Goal: Information Seeking & Learning: Learn about a topic

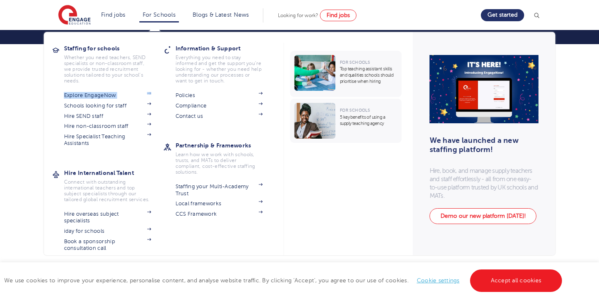
scroll to position [51, 0]
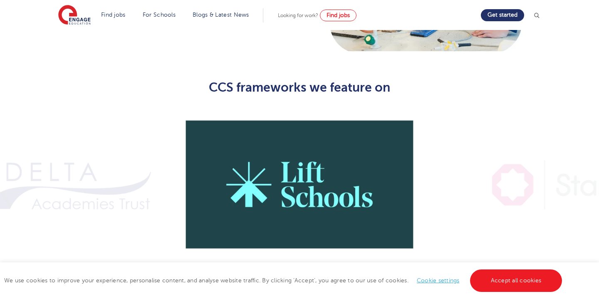
scroll to position [570, 0]
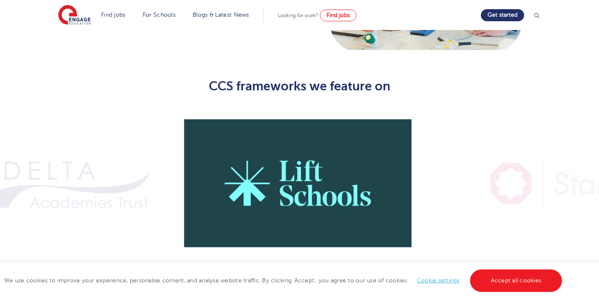
drag, startPoint x: 346, startPoint y: 184, endPoint x: 202, endPoint y: 192, distance: 144.1
click at [205, 191] on img at bounding box center [297, 183] width 233 height 155
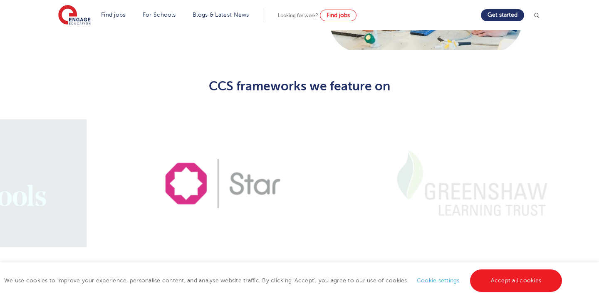
drag, startPoint x: 315, startPoint y: 184, endPoint x: 156, endPoint y: 184, distance: 159.2
click at [162, 184] on img at bounding box center [222, 183] width 233 height 155
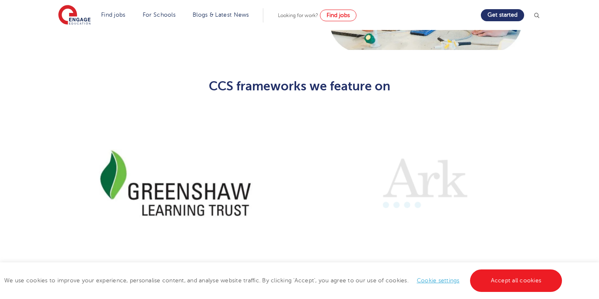
drag, startPoint x: 316, startPoint y: 168, endPoint x: 192, endPoint y: 173, distance: 124.4
click at [192, 173] on img at bounding box center [175, 183] width 233 height 155
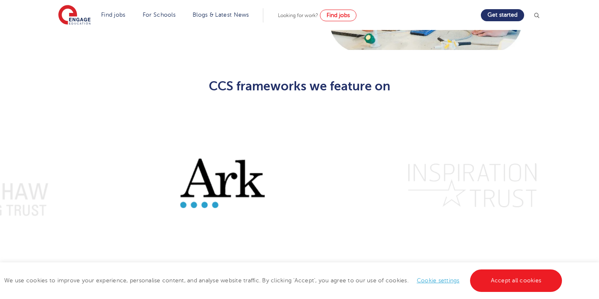
drag, startPoint x: 295, startPoint y: 183, endPoint x: 178, endPoint y: 180, distance: 116.4
click at [178, 180] on img at bounding box center [222, 183] width 233 height 155
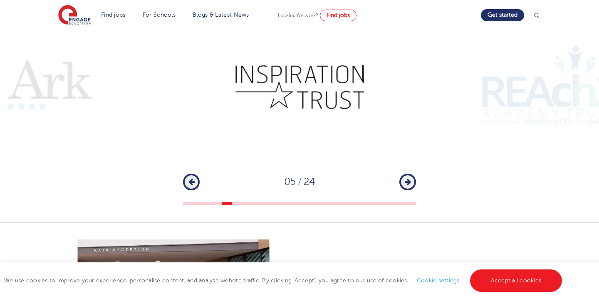
scroll to position [670, 0]
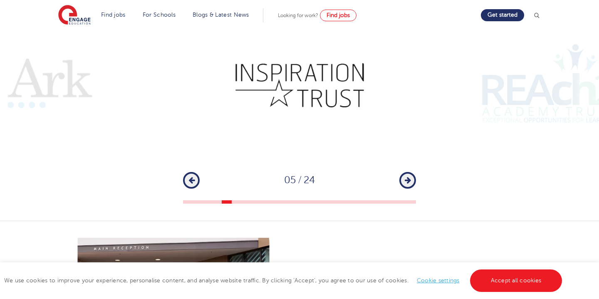
click at [419, 169] on div "1 2 3 4 5 6 7 8 9 10 11 12 13 14 15 16 17 18 19 20 21 22 23 24 Previous 05 / 24…" at bounding box center [299, 105] width 599 height 198
click at [410, 172] on button "Next" at bounding box center [407, 180] width 17 height 17
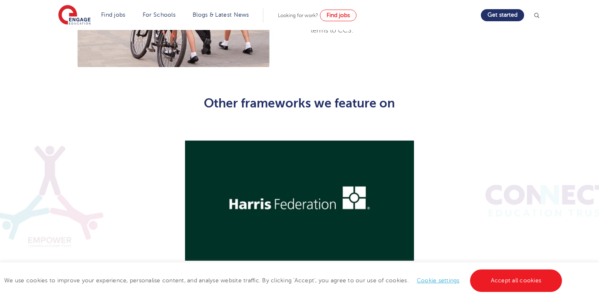
scroll to position [1030, 0]
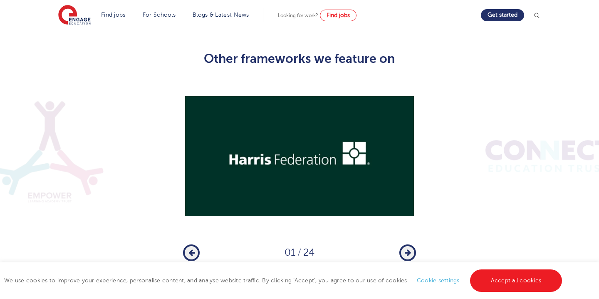
click at [410, 249] on icon "button" at bounding box center [408, 252] width 6 height 7
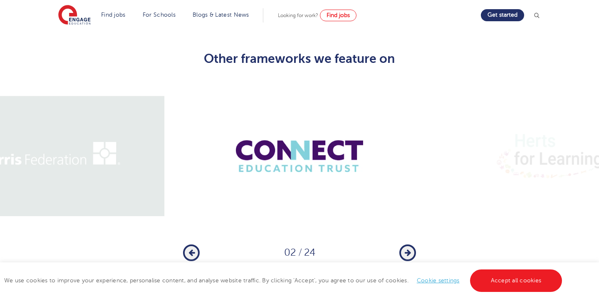
click at [410, 249] on icon "button" at bounding box center [408, 252] width 6 height 7
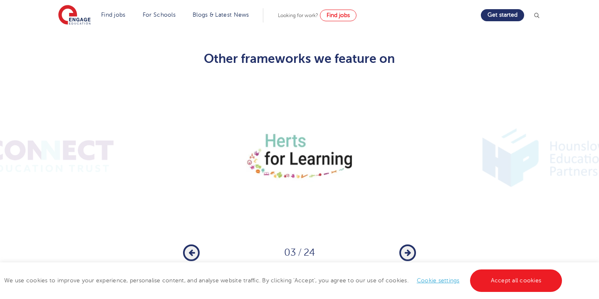
click at [410, 249] on icon "button" at bounding box center [408, 252] width 6 height 7
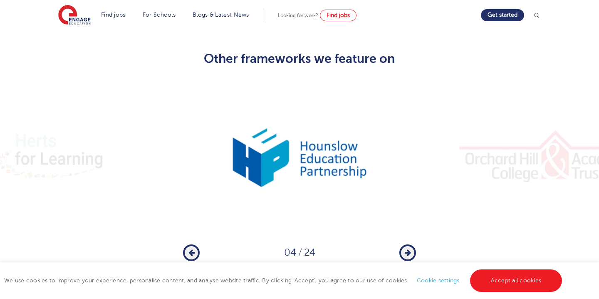
click at [410, 249] on icon "button" at bounding box center [408, 252] width 6 height 7
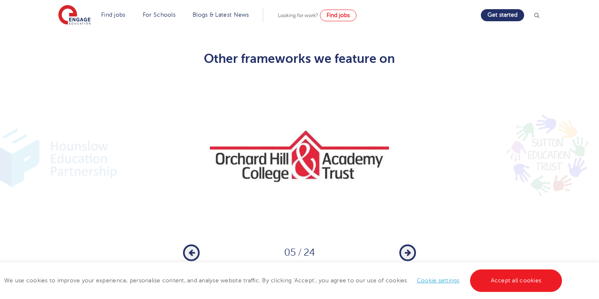
click at [410, 249] on icon "button" at bounding box center [408, 252] width 6 height 7
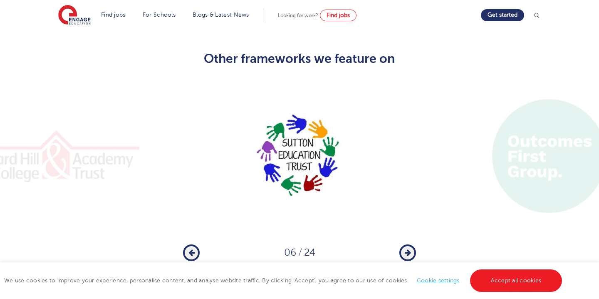
click at [410, 249] on icon "button" at bounding box center [408, 252] width 6 height 7
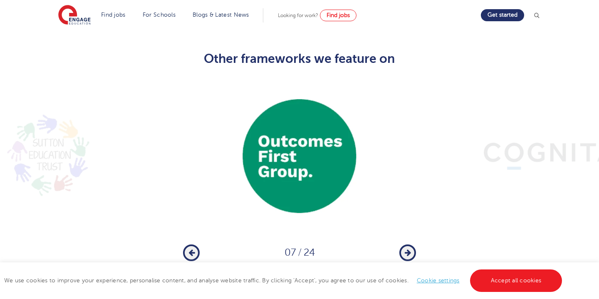
click at [410, 249] on icon "button" at bounding box center [408, 252] width 6 height 7
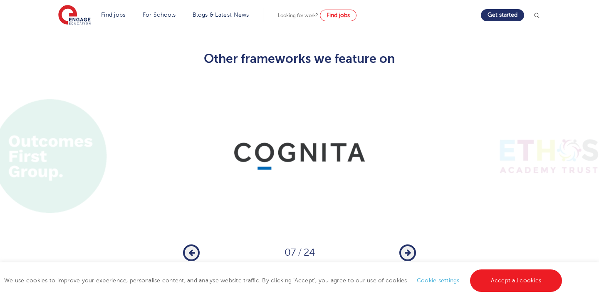
click at [410, 249] on icon "button" at bounding box center [408, 252] width 6 height 7
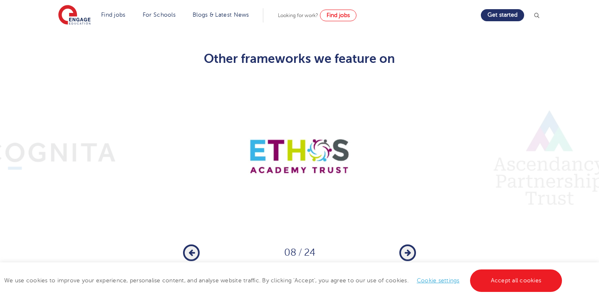
click at [410, 249] on icon "button" at bounding box center [408, 252] width 6 height 7
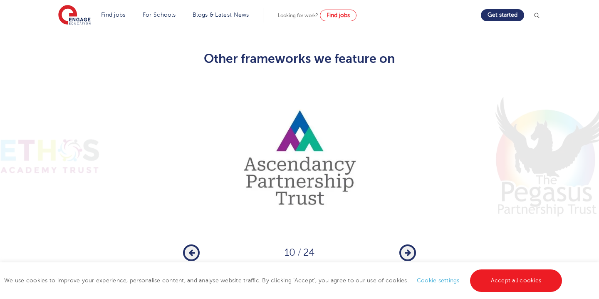
click at [410, 249] on icon "button" at bounding box center [408, 252] width 6 height 7
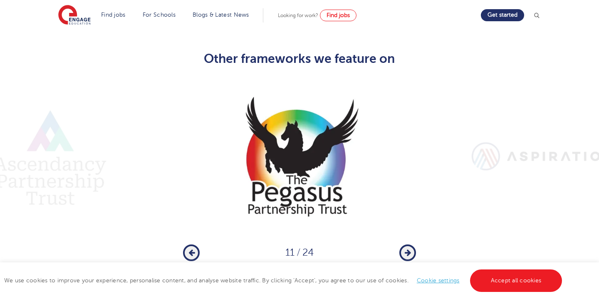
click at [410, 249] on icon "button" at bounding box center [408, 252] width 6 height 7
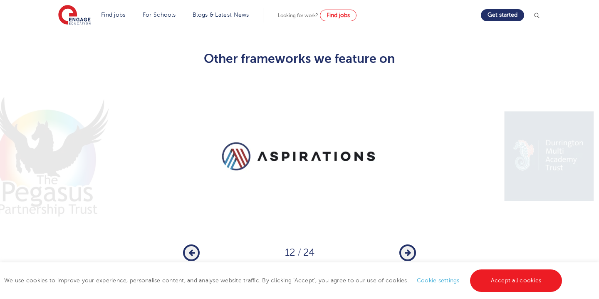
click at [410, 249] on icon "button" at bounding box center [408, 252] width 6 height 7
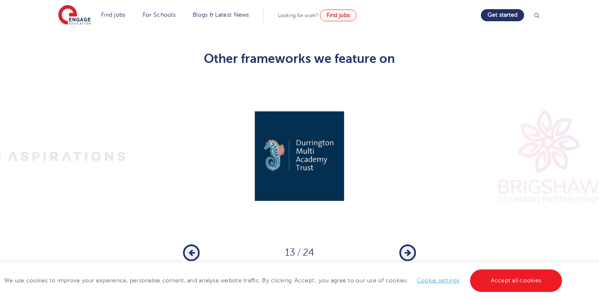
scroll to position [1020, 0]
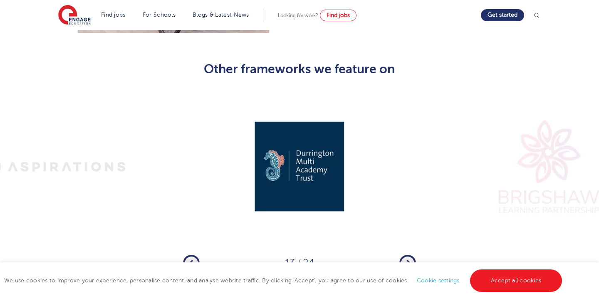
click at [407, 259] on icon "button" at bounding box center [408, 262] width 6 height 7
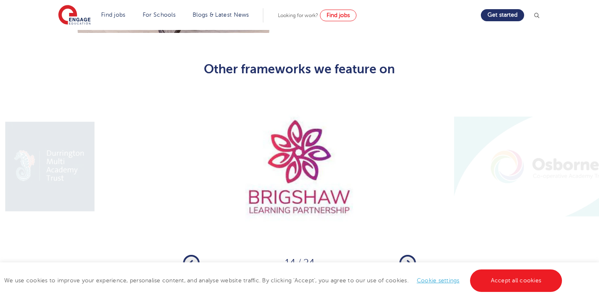
click at [407, 259] on icon "button" at bounding box center [408, 262] width 6 height 7
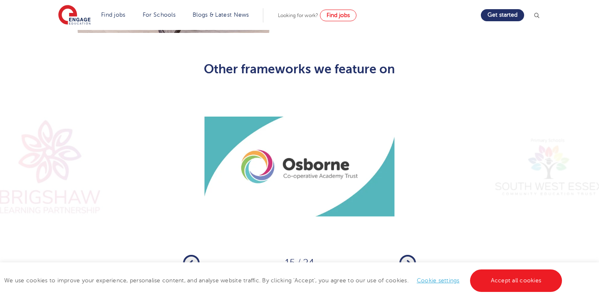
click at [407, 259] on icon "button" at bounding box center [408, 262] width 6 height 7
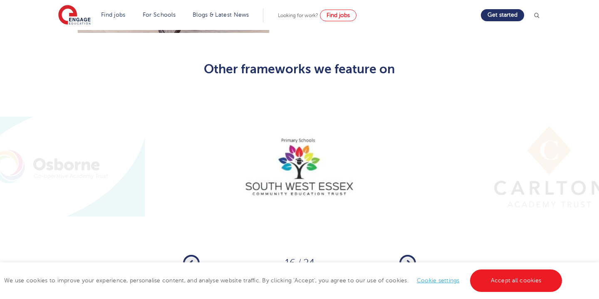
click at [407, 259] on icon "button" at bounding box center [408, 262] width 6 height 7
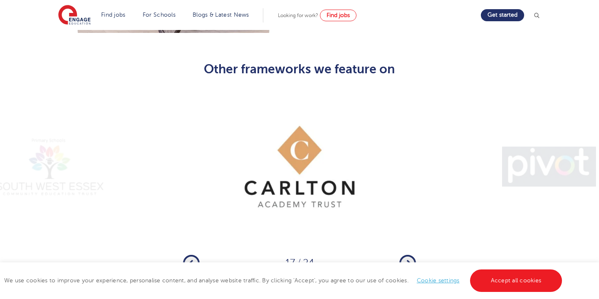
click at [390, 254] on div "Previous 17 / 24 Next" at bounding box center [299, 262] width 233 height 17
click at [405, 259] on icon "button" at bounding box center [408, 262] width 6 height 7
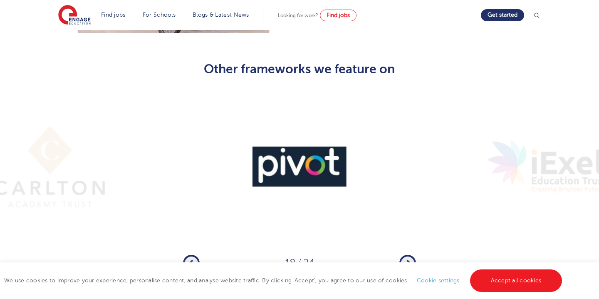
click at [405, 259] on icon "button" at bounding box center [408, 262] width 6 height 7
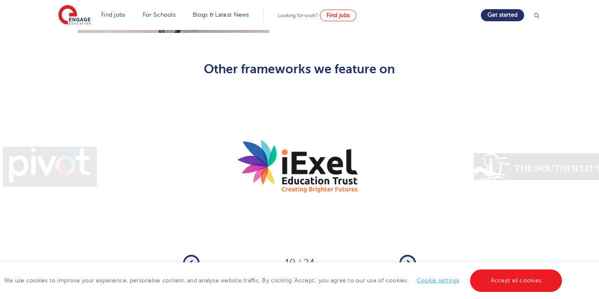
click at [405, 259] on icon "button" at bounding box center [408, 262] width 6 height 7
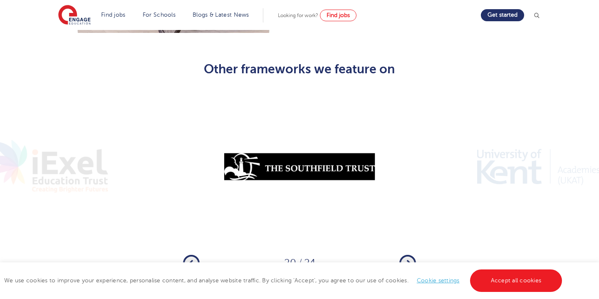
click at [405, 259] on icon "button" at bounding box center [408, 262] width 6 height 7
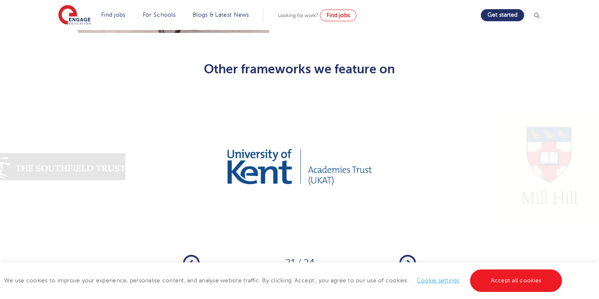
click at [405, 259] on icon "button" at bounding box center [408, 262] width 6 height 7
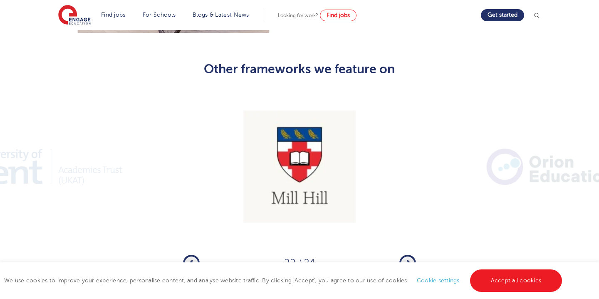
click at [405, 259] on icon "button" at bounding box center [408, 262] width 6 height 7
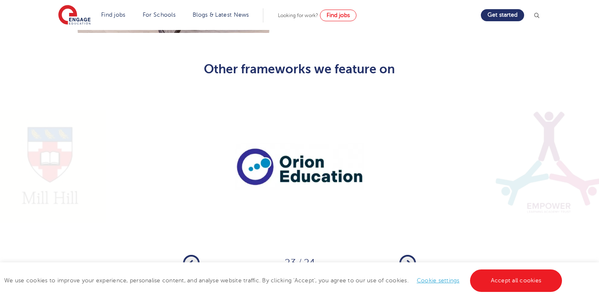
click at [405, 259] on icon "button" at bounding box center [408, 262] width 6 height 7
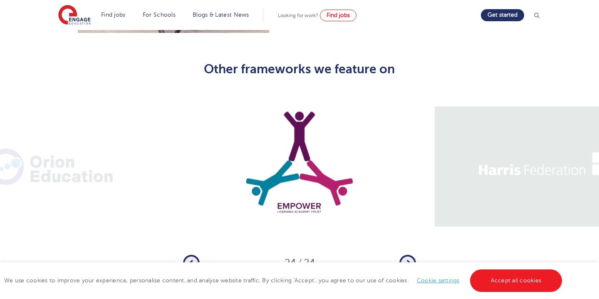
drag, startPoint x: 405, startPoint y: 239, endPoint x: 408, endPoint y: 235, distance: 4.7
click at [408, 259] on icon "button" at bounding box center [408, 262] width 6 height 7
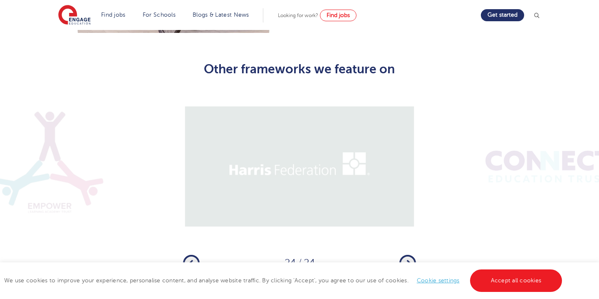
click at [408, 259] on icon "button" at bounding box center [408, 262] width 6 height 7
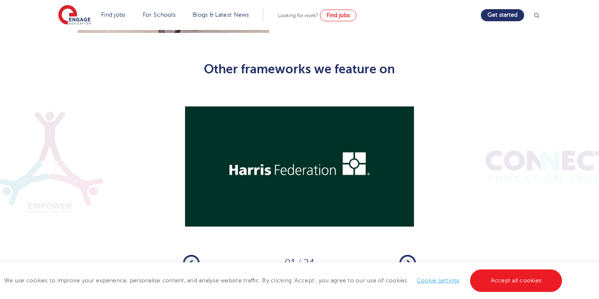
click at [408, 259] on icon "button" at bounding box center [408, 262] width 6 height 7
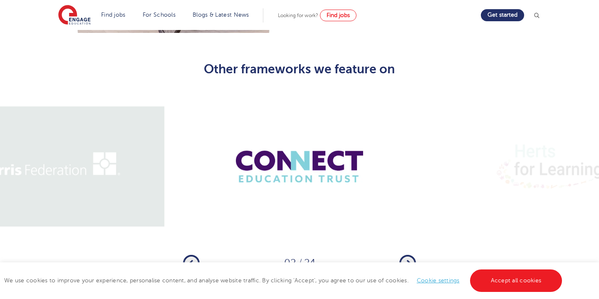
click at [319, 133] on img at bounding box center [299, 166] width 233 height 155
click at [407, 254] on button "Next" at bounding box center [407, 262] width 17 height 17
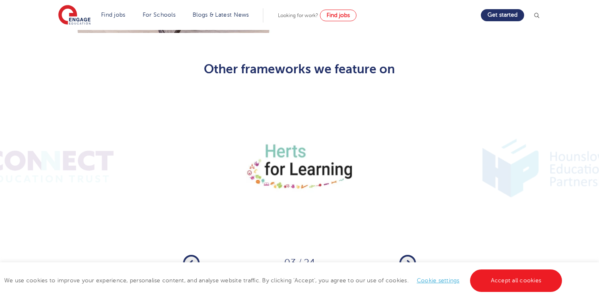
click at [407, 254] on button "Next" at bounding box center [407, 262] width 17 height 17
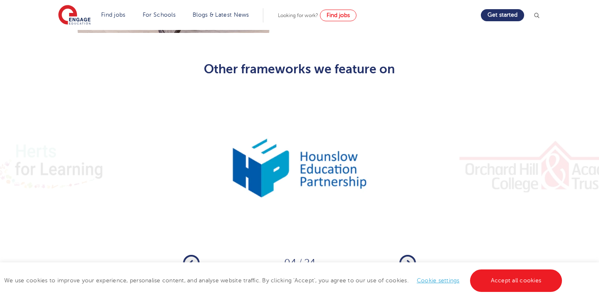
click at [407, 254] on button "Next" at bounding box center [407, 262] width 17 height 17
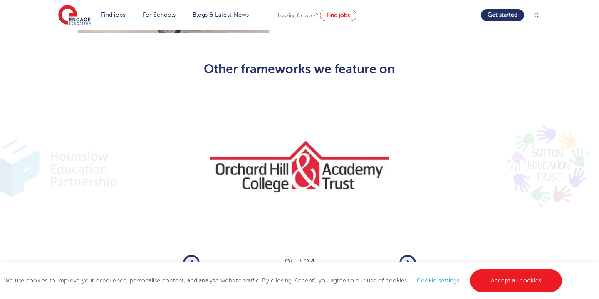
click at [407, 254] on button "Next" at bounding box center [407, 262] width 17 height 17
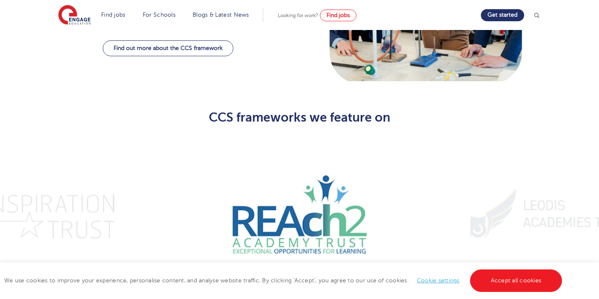
scroll to position [106, 0]
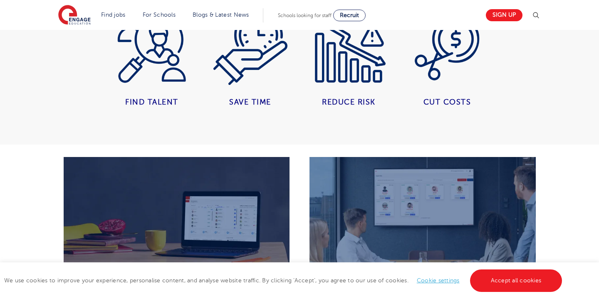
scroll to position [682, 0]
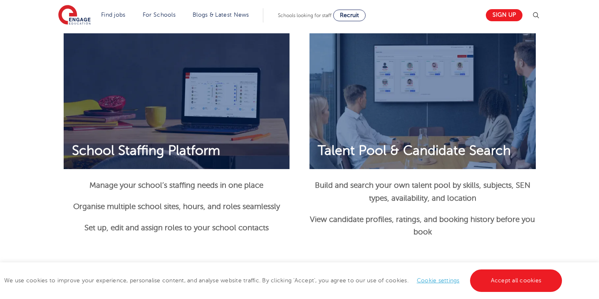
click at [444, 134] on img at bounding box center [422, 101] width 226 height 136
click at [444, 155] on span "Talent Pool & Candidate Search" at bounding box center [414, 151] width 210 height 16
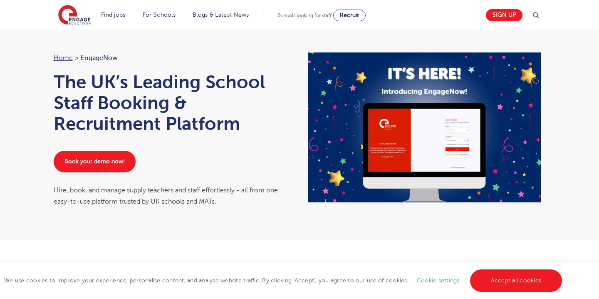
scroll to position [16, 0]
